Goal: Task Accomplishment & Management: Complete application form

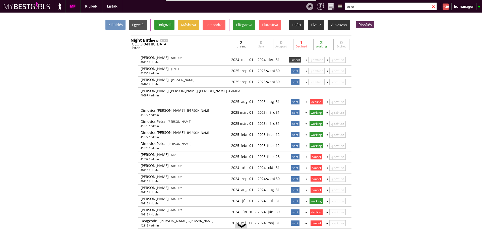
scroll to position [11, 0]
click at [359, 5] on input "uster" at bounding box center [391, 7] width 92 height 8
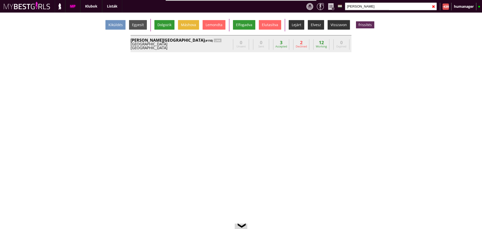
type input "[PERSON_NAME]"
click at [218, 42] on div "Beverly Hills (#110) LINK" at bounding box center [180, 40] width 100 height 4
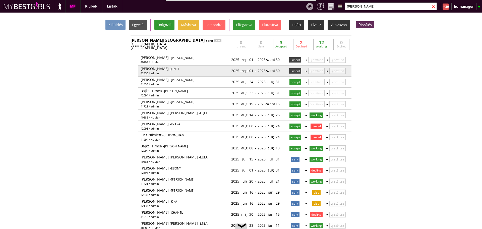
click at [294, 72] on p "unsent" at bounding box center [295, 70] width 12 height 5
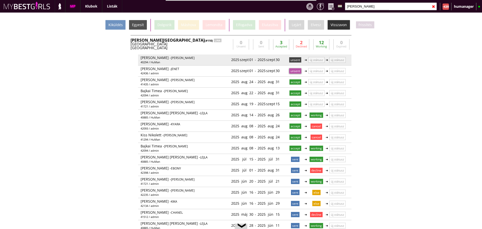
click at [295, 57] on p "unsent" at bounding box center [295, 59] width 12 height 5
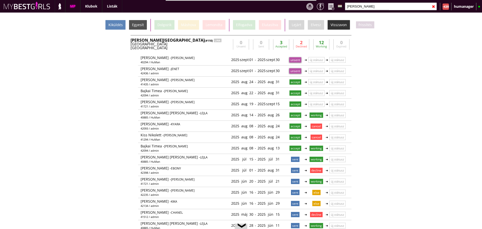
click at [120, 24] on div "Kiküldés" at bounding box center [115, 25] width 20 height 10
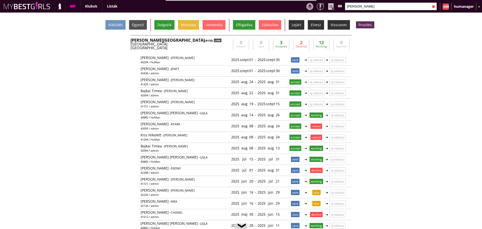
click at [214, 40] on div "LINK" at bounding box center [218, 41] width 8 height 4
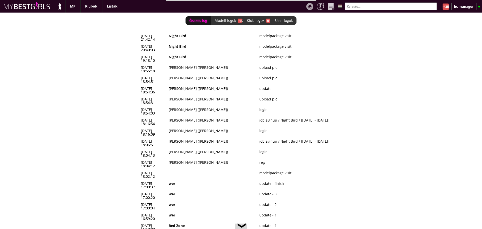
scroll to position [0, 2133]
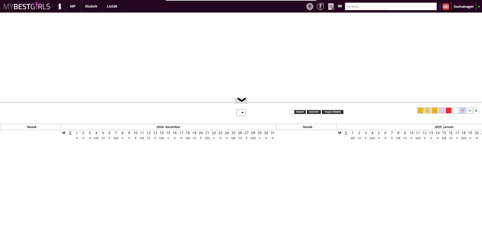
select select "0"
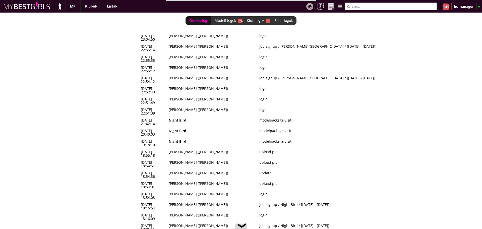
scroll to position [0, 2133]
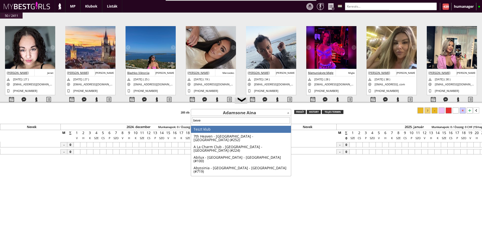
type input "[PERSON_NAME]"
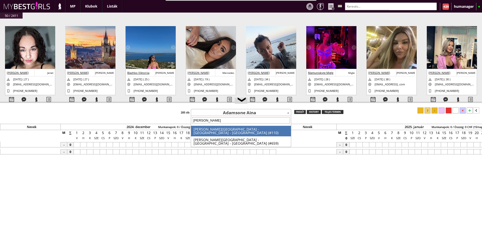
scroll to position [0, 2559]
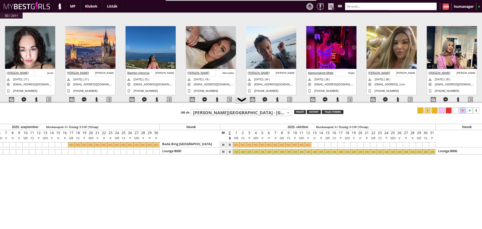
select select "110"
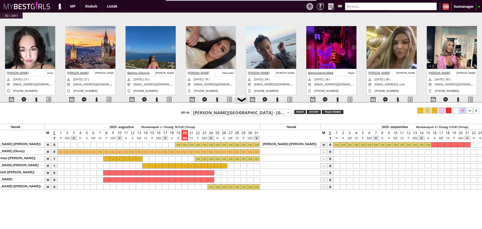
scroll to position [0, 2346]
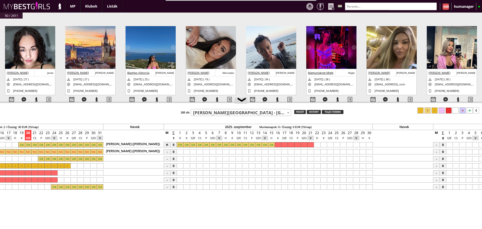
click at [180, 149] on div at bounding box center [180, 151] width 7 height 5
click at [367, 150] on div at bounding box center [369, 151] width 7 height 5
click at [426, 110] on div at bounding box center [427, 110] width 6 height 6
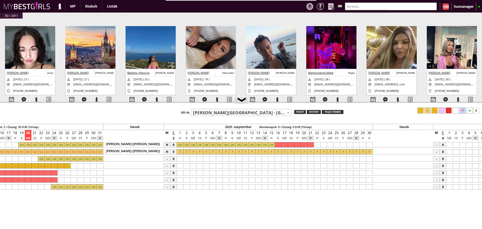
click at [363, 4] on input "text" at bounding box center [391, 7] width 92 height 8
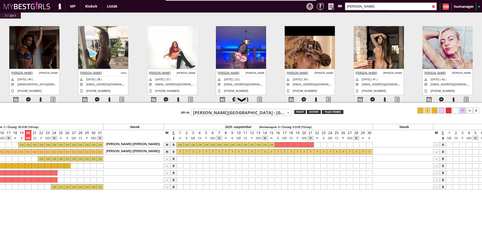
type input "[PERSON_NAME]"
click at [179, 161] on div at bounding box center [180, 158] width 7 height 5
click at [369, 158] on div at bounding box center [369, 158] width 7 height 5
click at [429, 112] on div at bounding box center [427, 110] width 6 height 6
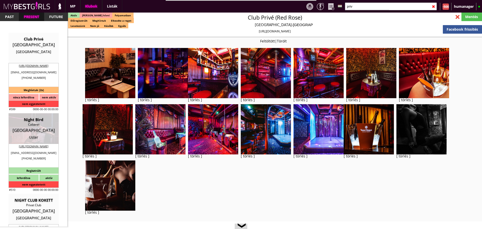
select select "343"
select select "reg"
select select "months"
select select "weeks"
select select "0"
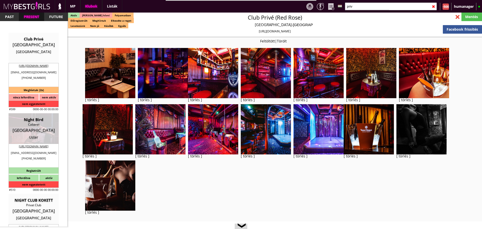
select select "0"
select select "last day"
click at [372, 5] on input "priv" at bounding box center [391, 7] width 92 height 8
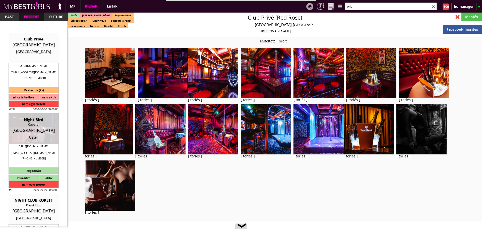
click at [372, 5] on input "priv" at bounding box center [391, 7] width 92 height 8
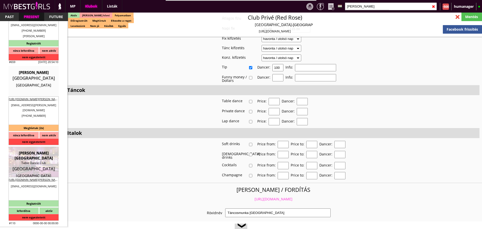
scroll to position [128, 0]
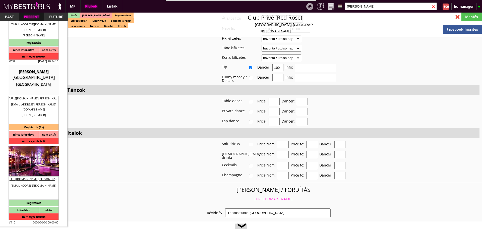
type input "[PERSON_NAME]"
click at [38, 165] on div "Austria" at bounding box center [33, 167] width 43 height 5
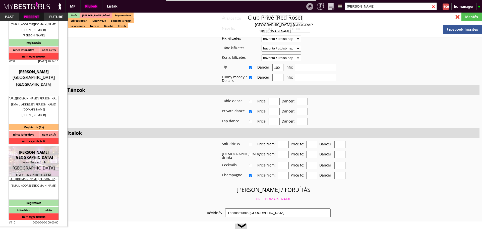
type input "Wien"
checkbox input "false"
type textarea "Turan manager ata meg ezt a számot: Pasha: +436763504199 ő szokta hozni, vinni …"
type input "15.00"
type input "EUR"
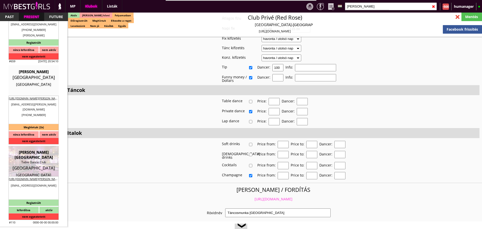
type input "[PERSON_NAME][GEOGRAPHIC_DATA]"
type input "Table Dance Club"
type input "1010"
type input "Seilerstätte 5"
type input "43"
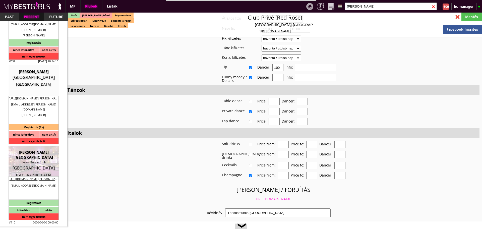
type input "6764008921"
type input "club@beverly-hills-club.at"
type input "https://www.beverly-hills-club.at/"
type textarea "PAT Event GmbH ATU78780124 1010 Wien Seilerstätte 5"
type input "PAT Event GmbH"
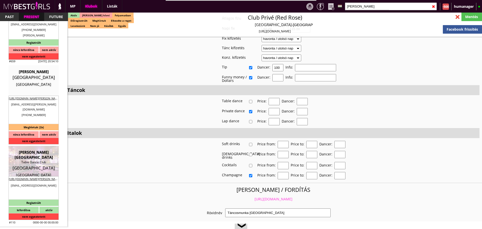
type input "ATU78780124"
type input "1010"
type input "Wien"
type input "Seilerstätte 5"
type input "Turan"
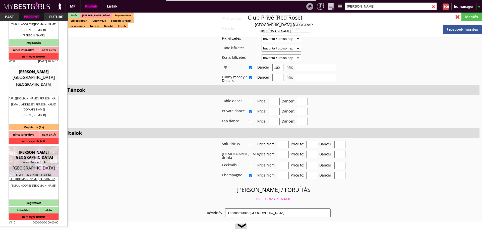
type input "43"
type input "6764008921"
type input "office@pat-event.at"
type input "15-20"
type input "2-3"
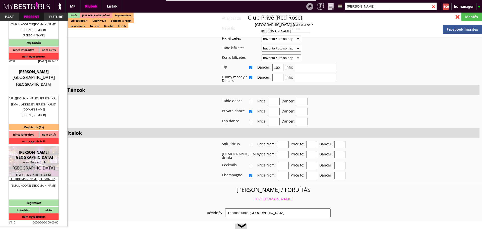
type input "1"
type input "1-2"
select select "room"
type input "0.00"
type input "1-2"
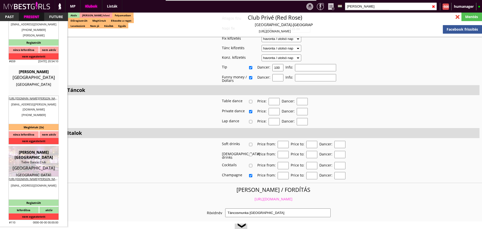
checkbox input "true"
checkbox input "false"
checkbox input "true"
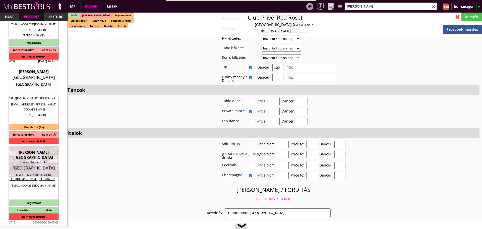
checkbox input "true"
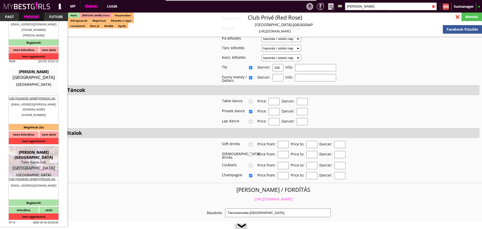
type input "6"
checkbox input "true"
type input "5-8"
type input "3"
type input "1000"
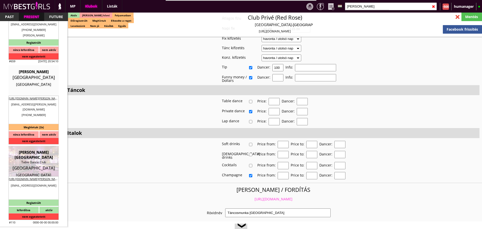
type input "50.00"
type input "0.00"
select select "weekly"
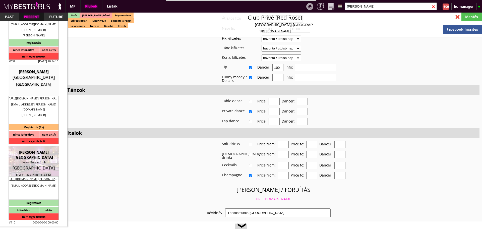
checkbox input "true"
type input "50%"
checkbox input "true"
type input "50%"
checkbox input "true"
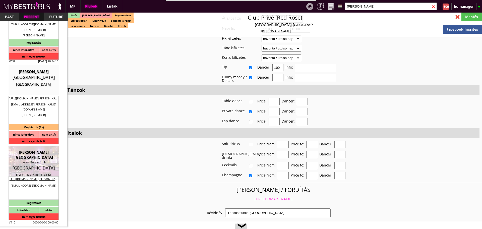
type input "45"
type input "20"
checkbox input "true"
type input "345"
type input "2700"
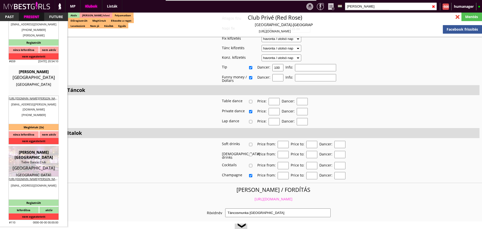
type input "15-20"
select select "office@pat-event.at"
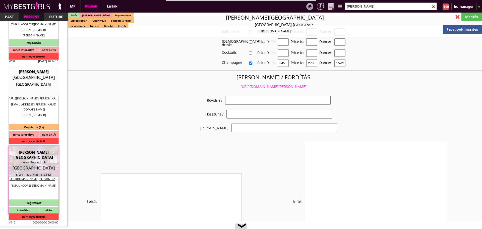
checkbox input "true"
type input "Bécsi táncos munka jó feltételekkel"
type input "Bécsi táncos munka napi, 50 EUR fix fizetés"
type input "Konzumálás, tánc"
type textarea "Travel: with driver or with plane Min stay: 1-2 week Average: 1 month Club open…"
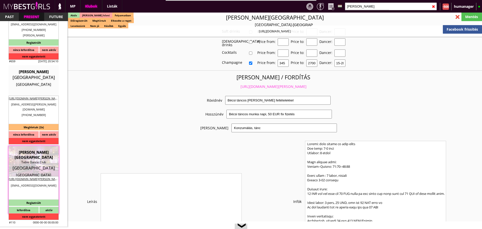
scroll to position [866, 0]
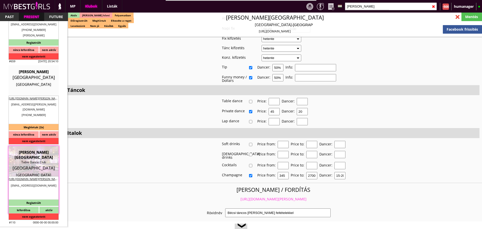
click at [263, 196] on link "https://mybestgirls.com/becsi-tancos-munka-jo-feltetelekkel" at bounding box center [273, 198] width 66 height 5
